Goal: Task Accomplishment & Management: Manage account settings

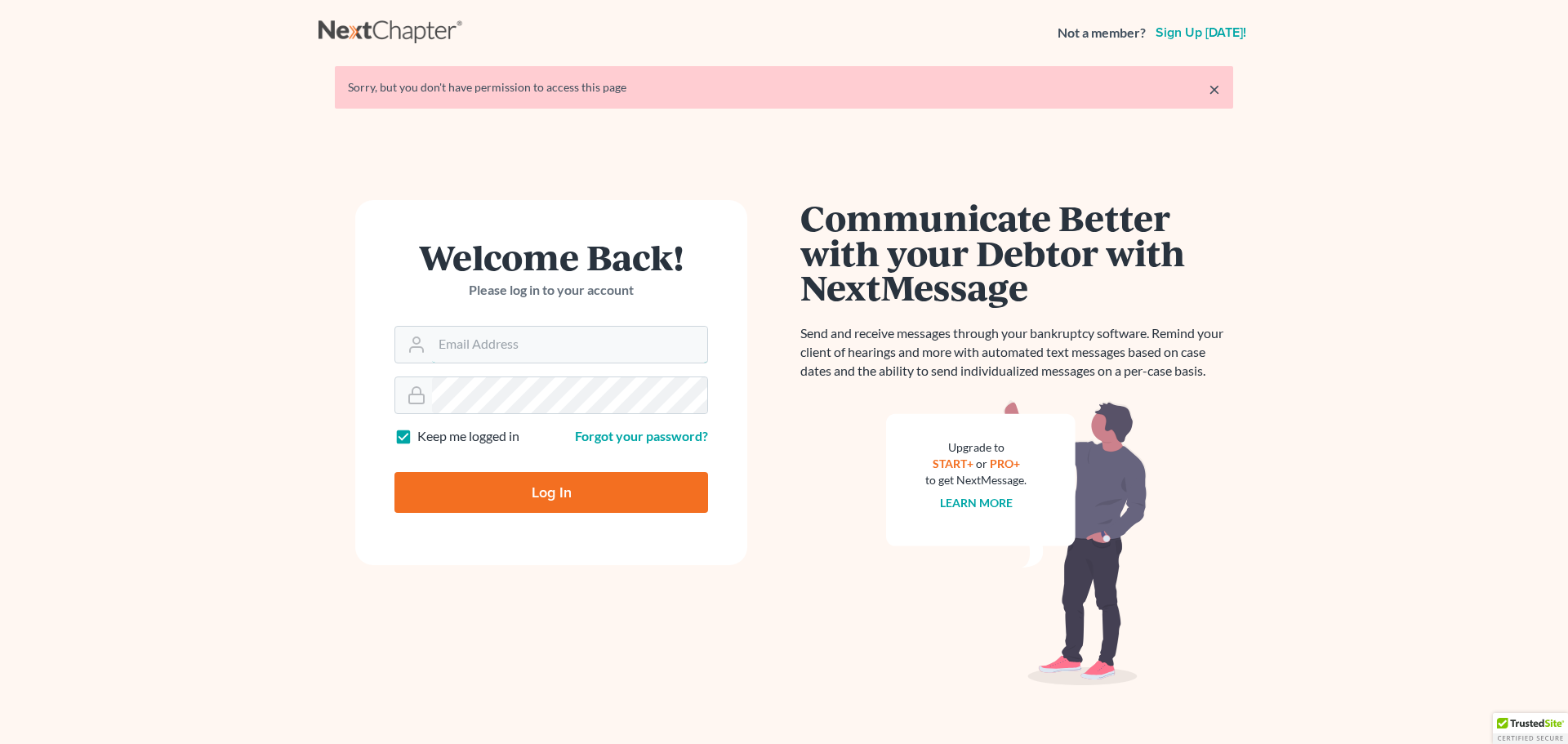
type input "[EMAIL_ADDRESS][DOMAIN_NAME]"
click at [531, 489] on input "Log In" at bounding box center [552, 492] width 314 height 41
type input "Thinking..."
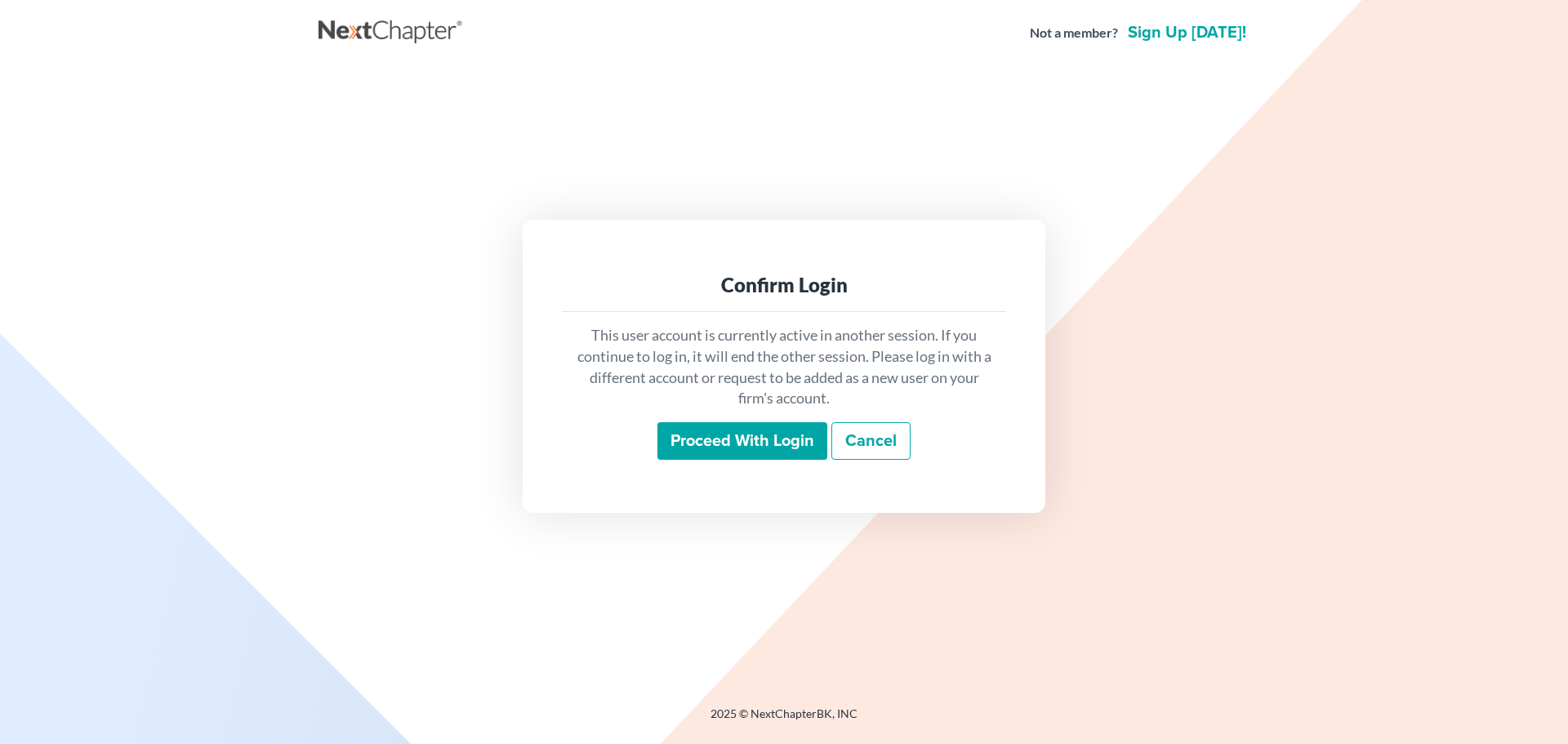
click at [692, 440] on input "Proceed with login" at bounding box center [743, 440] width 170 height 37
